Goal: Information Seeking & Learning: Learn about a topic

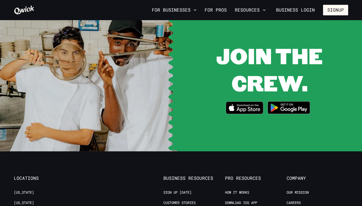
scroll to position [966, 0]
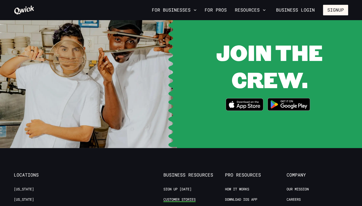
click at [184, 197] on link "Customer stories" at bounding box center [180, 199] width 32 height 5
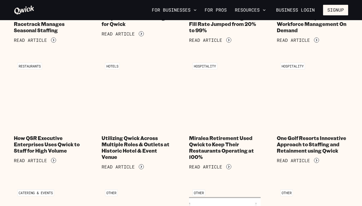
scroll to position [143, 0]
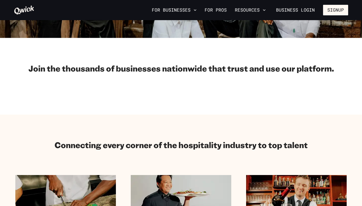
scroll to position [966, 0]
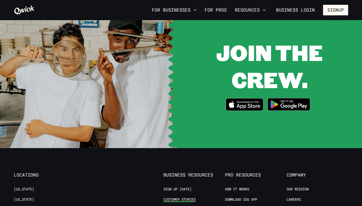
click at [174, 197] on link "Customer stories" at bounding box center [180, 199] width 32 height 5
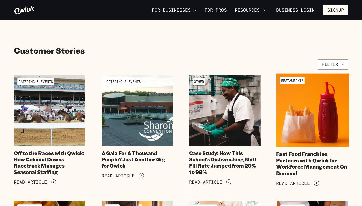
click at [326, 109] on img at bounding box center [312, 109] width 73 height 73
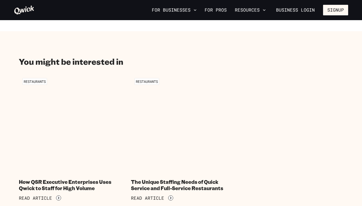
scroll to position [569, 0]
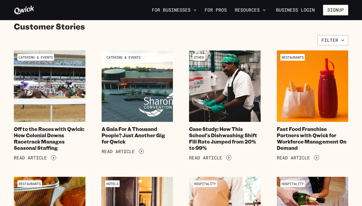
scroll to position [28, 0]
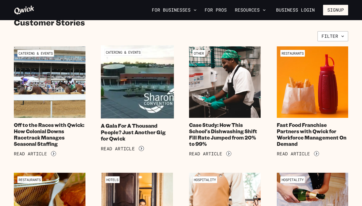
click at [112, 129] on h4 "A Gala For A Thousand People? Just Another Gig for Qwick" at bounding box center [137, 131] width 73 height 19
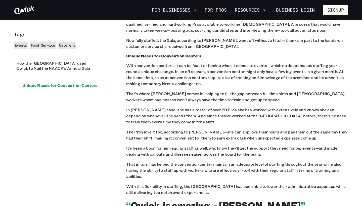
scroll to position [338, 0]
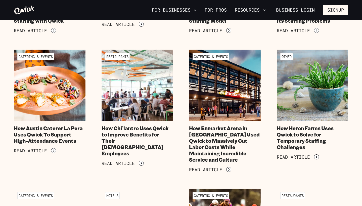
scroll to position [531, 0]
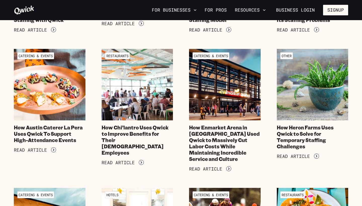
scroll to position [966, 0]
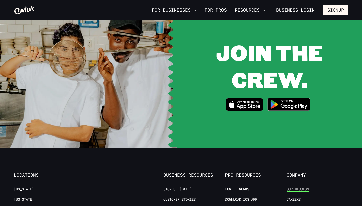
click at [300, 187] on link "Our Mission" at bounding box center [298, 189] width 22 height 5
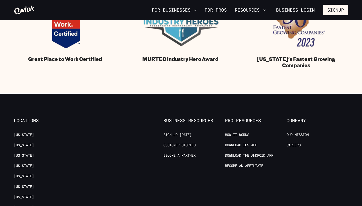
scroll to position [580, 0]
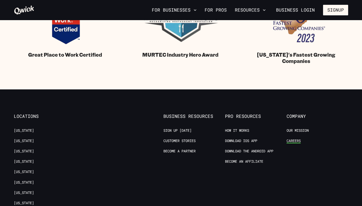
click at [297, 141] on link "Careers" at bounding box center [294, 140] width 14 height 5
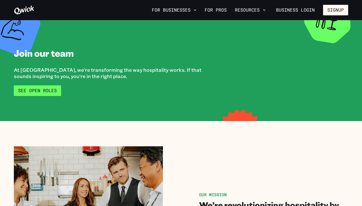
click at [55, 87] on link "See Open Roles" at bounding box center [37, 90] width 47 height 11
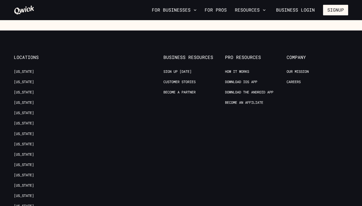
scroll to position [620, 0]
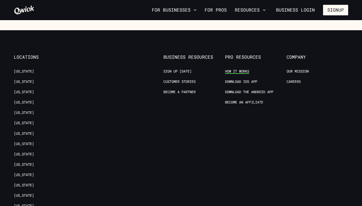
click at [238, 70] on link "How it Works" at bounding box center [237, 71] width 24 height 5
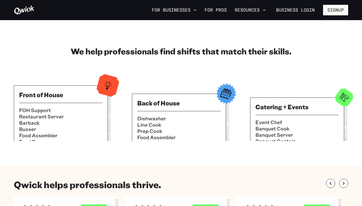
scroll to position [12, 0]
